Goal: Contribute content: Contribute content

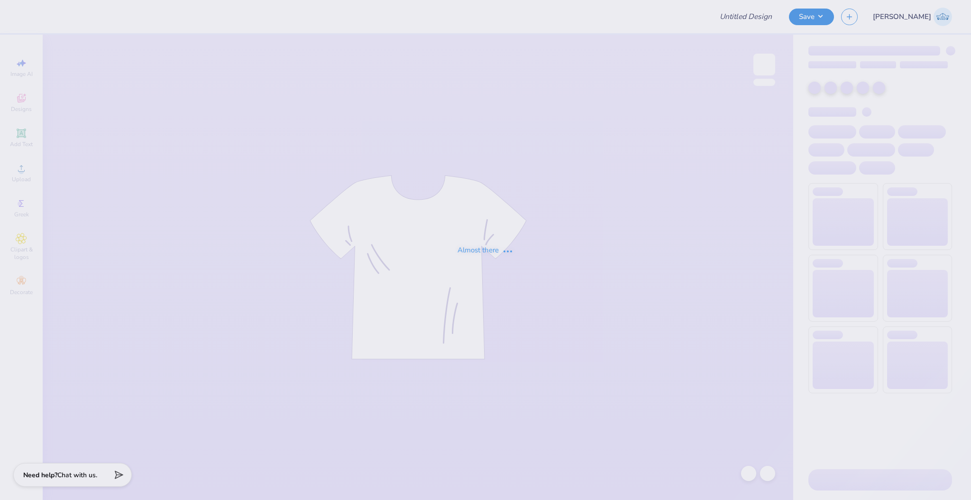
type input "RDG tee"
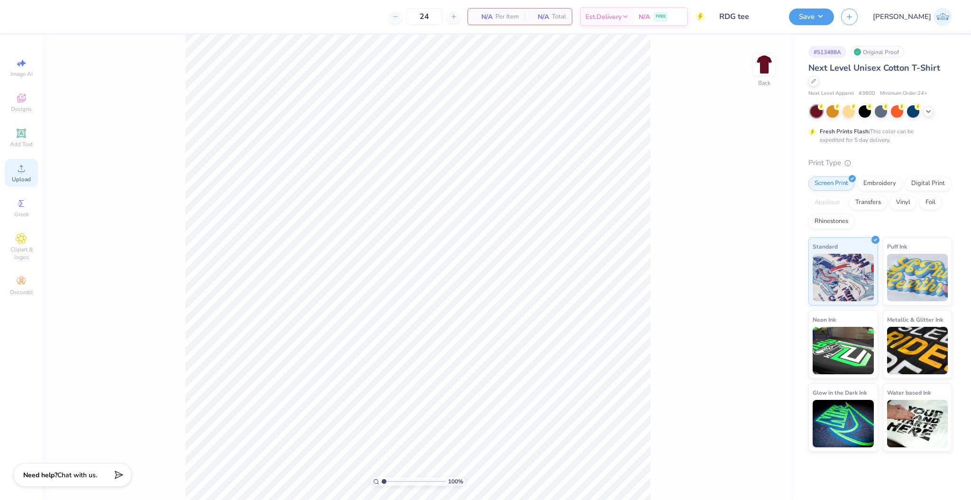
click at [25, 179] on span "Upload" at bounding box center [21, 179] width 19 height 8
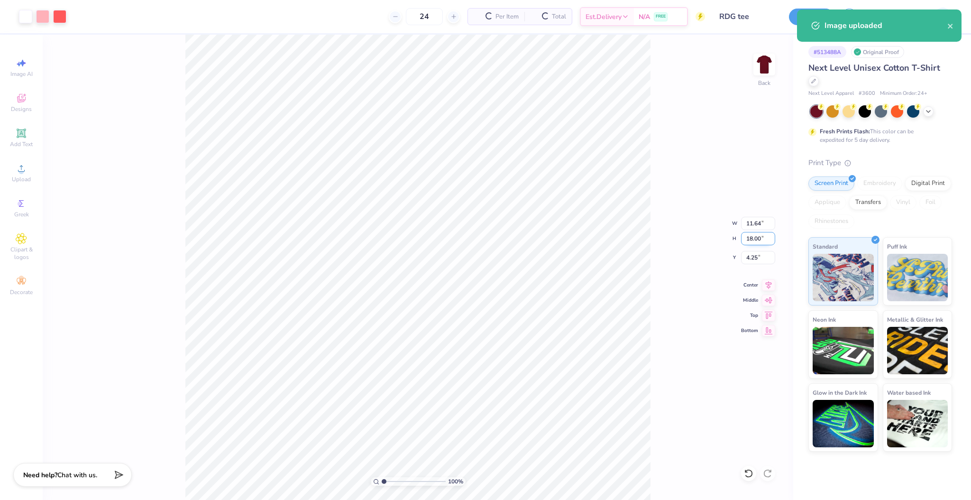
click at [752, 237] on input "18.00" at bounding box center [758, 238] width 34 height 13
type input "15"
type input "9.70"
type input "15.00"
type input "5.75"
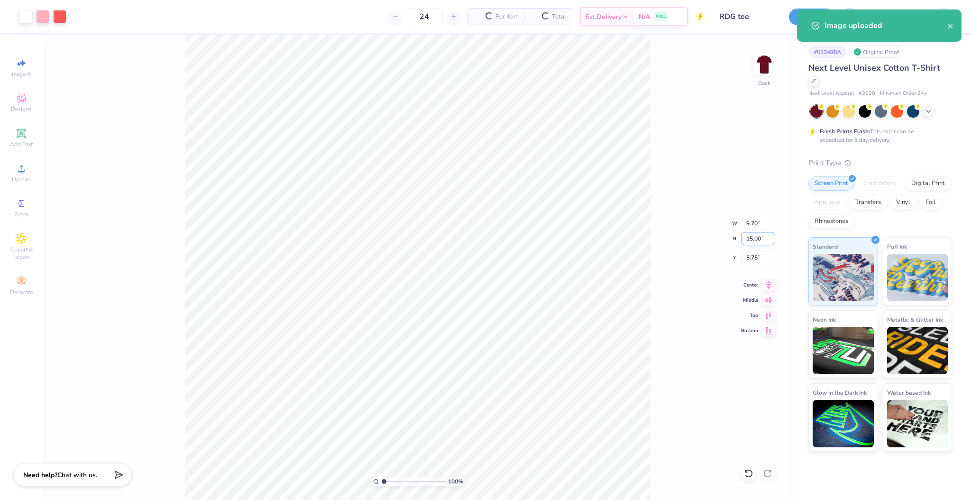
click at [752, 237] on input "15.00" at bounding box center [758, 238] width 34 height 13
type input "14.00"
type input "9.06"
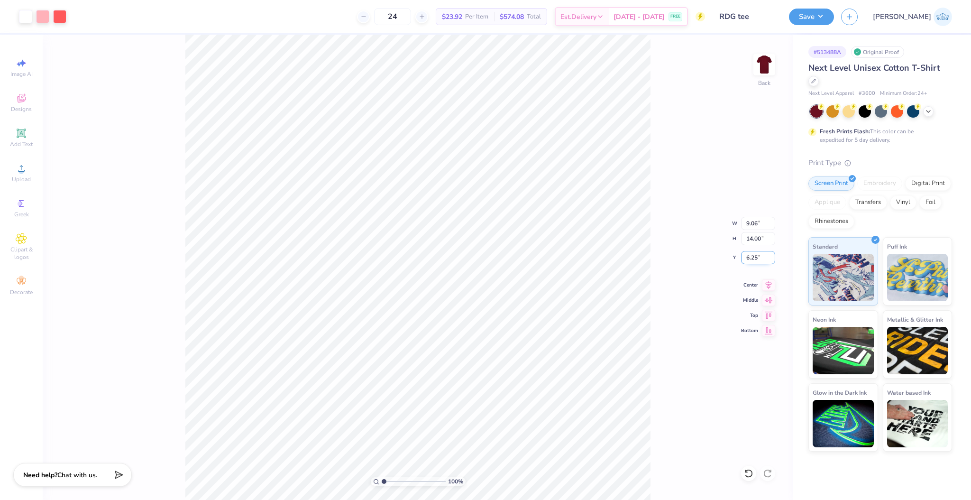
click at [751, 257] on input "6.25" at bounding box center [758, 257] width 34 height 13
type input "3.00"
drag, startPoint x: 385, startPoint y: 479, endPoint x: 381, endPoint y: 500, distance: 20.9
click at [382, 485] on input "range" at bounding box center [414, 481] width 64 height 9
drag, startPoint x: 384, startPoint y: 482, endPoint x: 389, endPoint y: 494, distance: 13.8
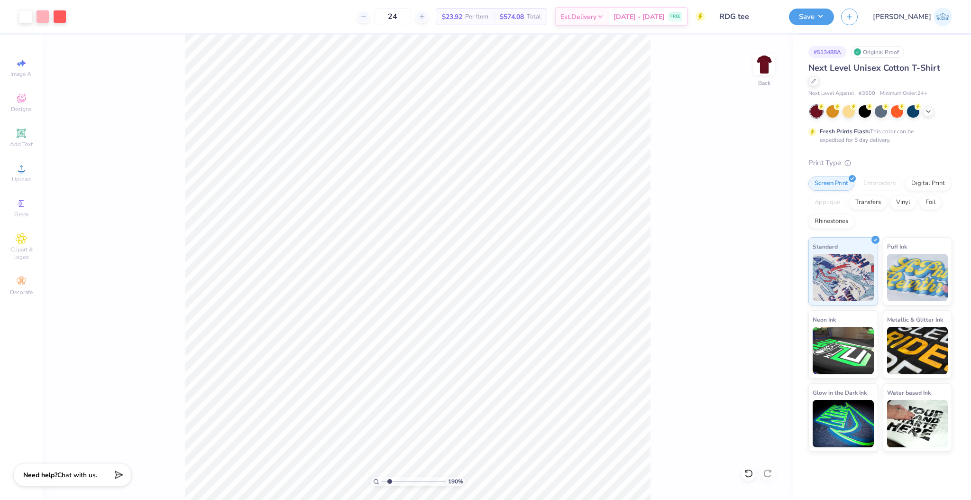
click at [389, 485] on input "range" at bounding box center [414, 481] width 64 height 9
drag, startPoint x: 384, startPoint y: 484, endPoint x: 360, endPoint y: 479, distance: 24.2
type input "1"
click at [382, 479] on input "range" at bounding box center [414, 481] width 64 height 9
click at [834, 18] on button "Save" at bounding box center [811, 15] width 45 height 17
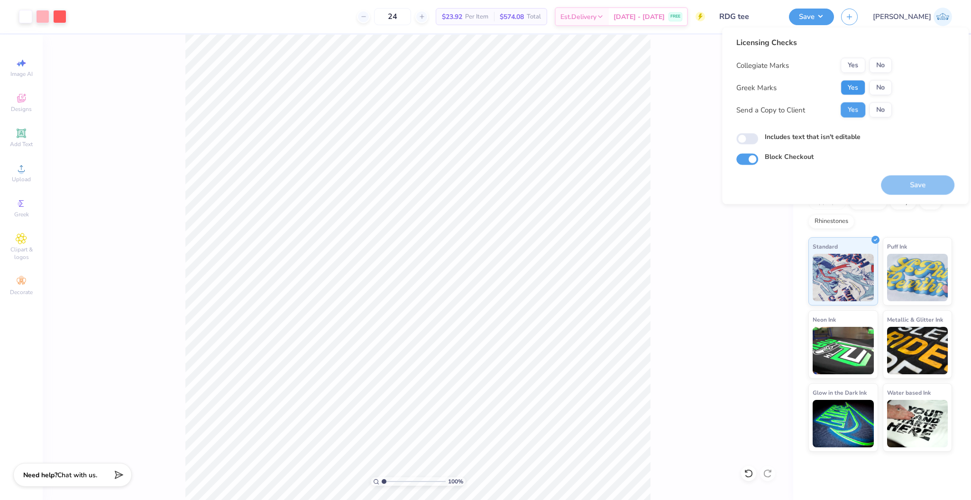
click at [842, 94] on button "Yes" at bounding box center [852, 87] width 25 height 15
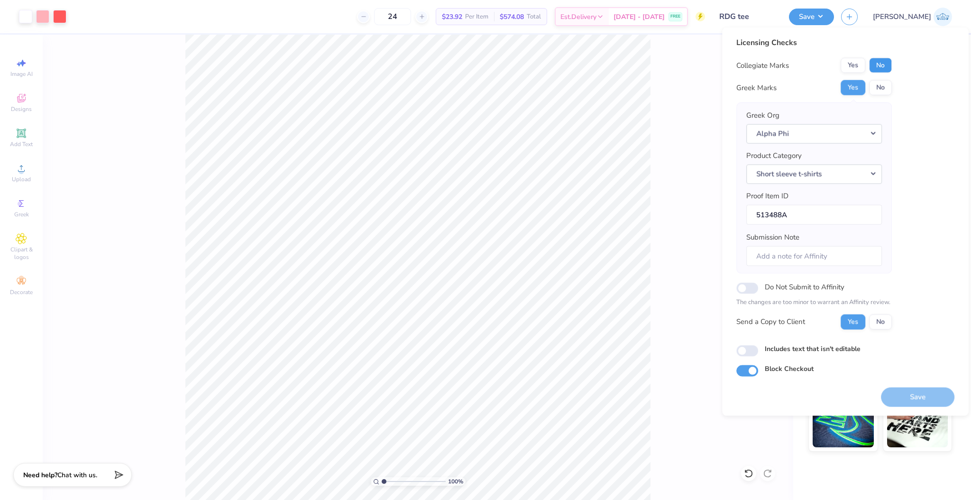
click at [891, 64] on button "No" at bounding box center [880, 65] width 23 height 15
click at [752, 353] on input "Includes text that isn't editable" at bounding box center [747, 350] width 22 height 11
checkbox input "true"
click at [910, 401] on button "Save" at bounding box center [917, 396] width 73 height 19
